Goal: Information Seeking & Learning: Learn about a topic

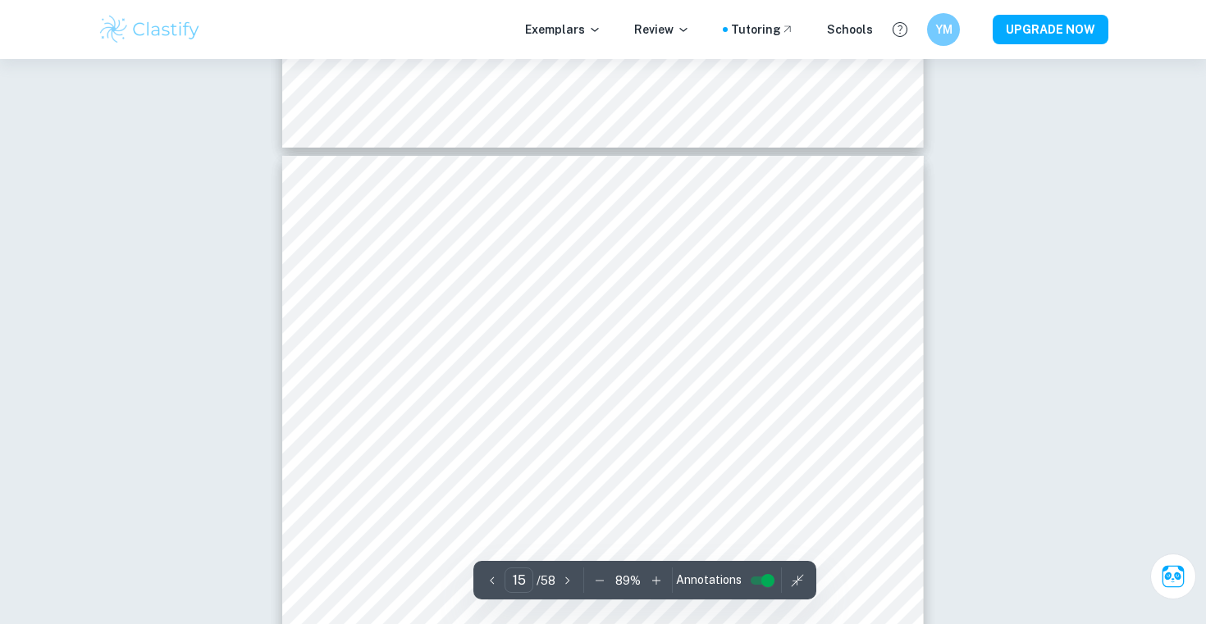
scroll to position [14355, 0]
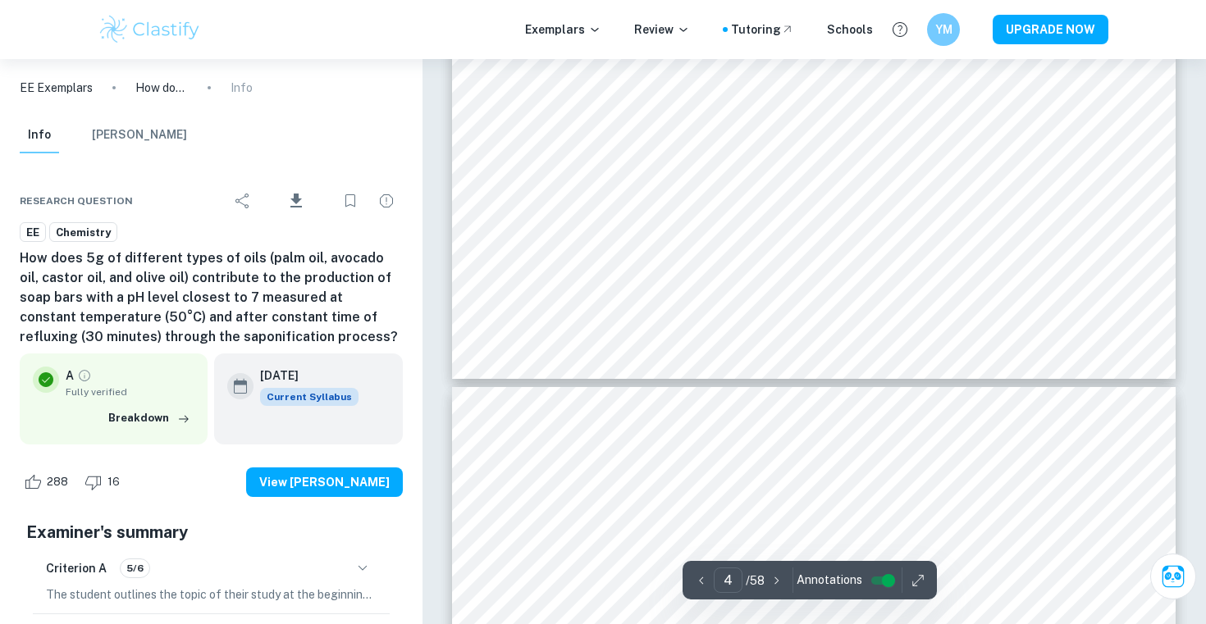
type input "5"
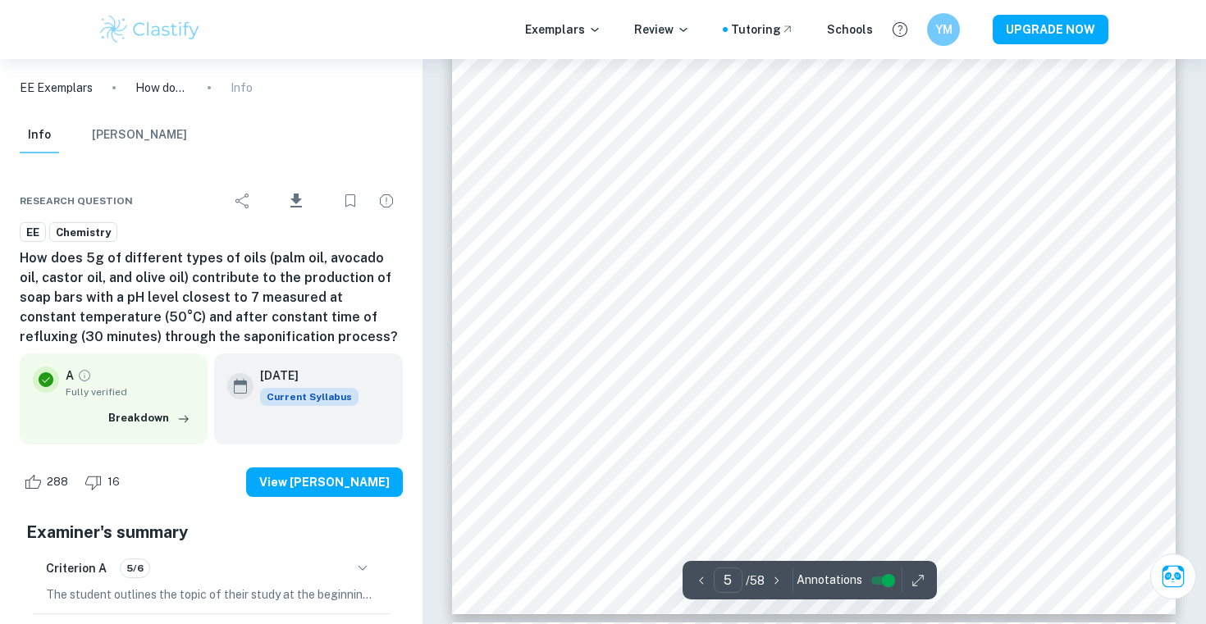
scroll to position [4412, 0]
